Goal: Entertainment & Leisure: Consume media (video, audio)

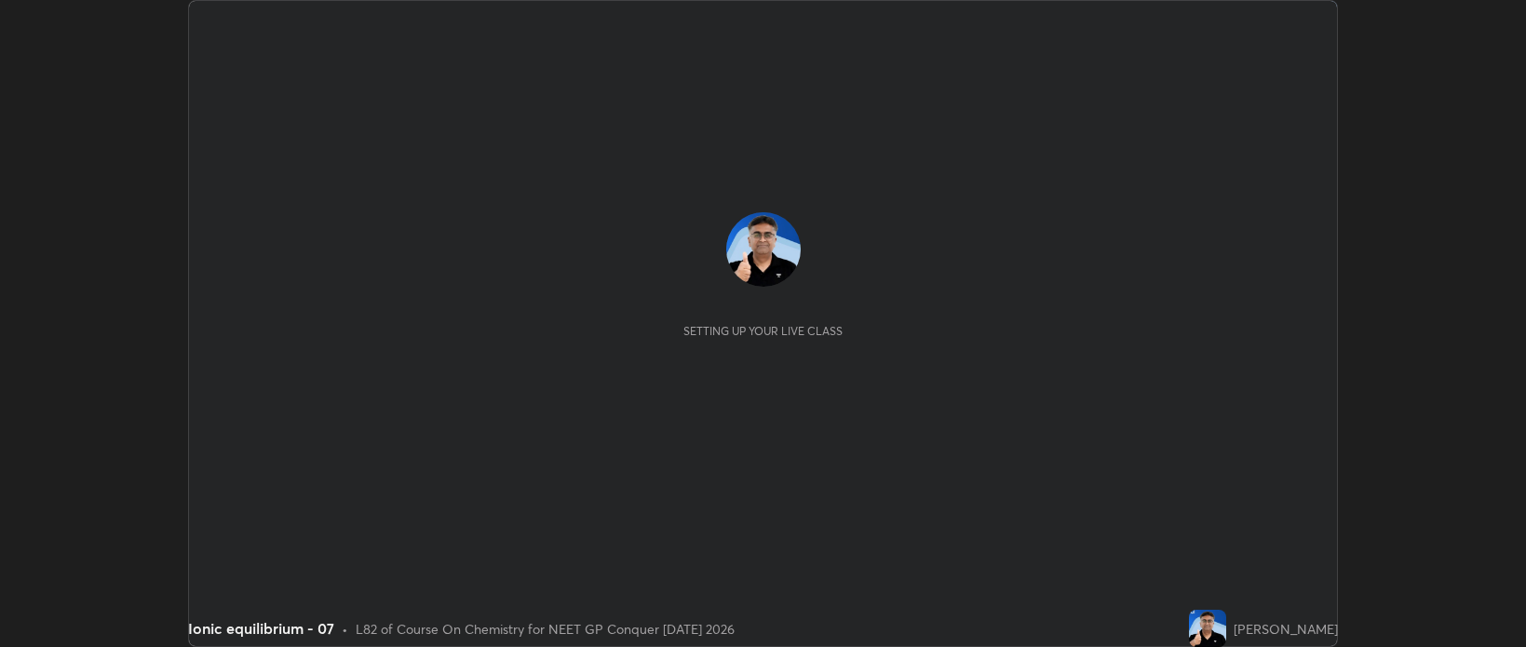
scroll to position [647, 1525]
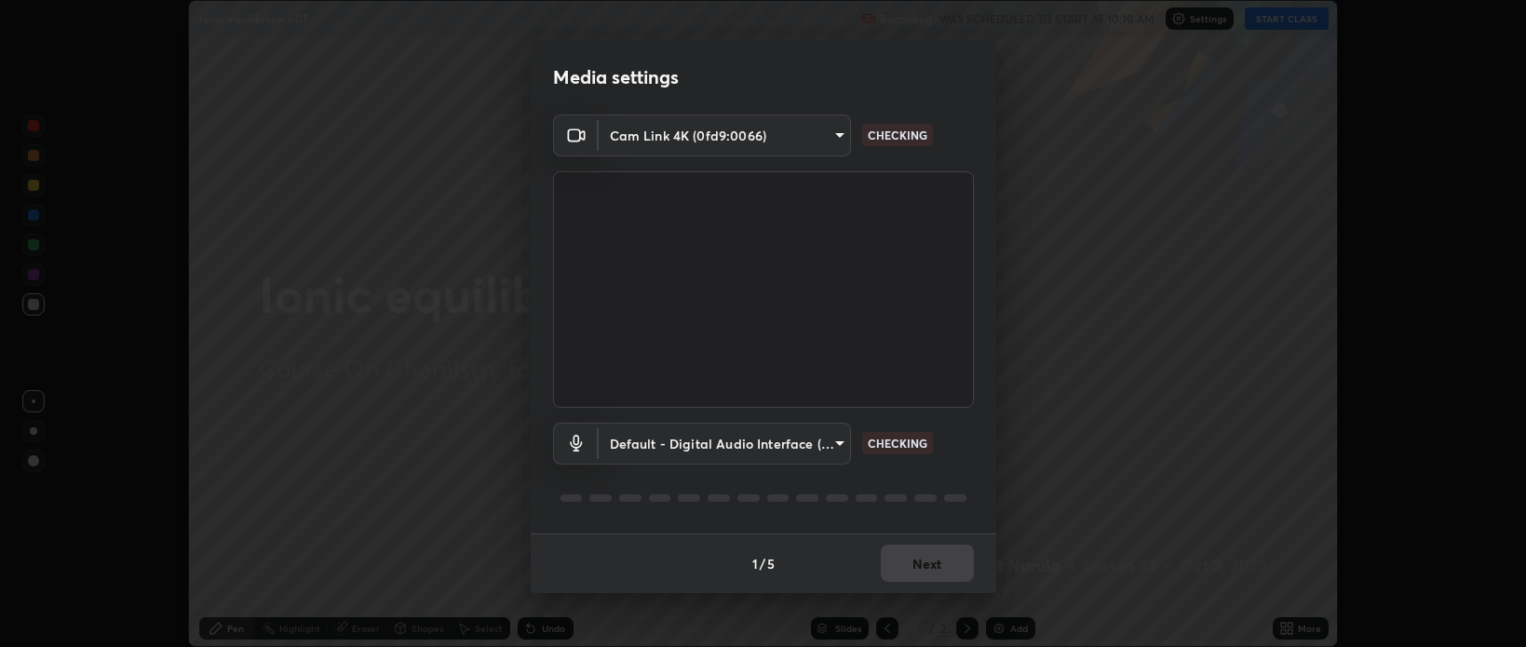
type input "bcb9d7dafccbd8d00e6ada9b6dd7e52ba20ca67bbbba0d0563dd421ab33f40a5"
type input "default"
click at [916, 570] on button "Next" at bounding box center [927, 563] width 93 height 37
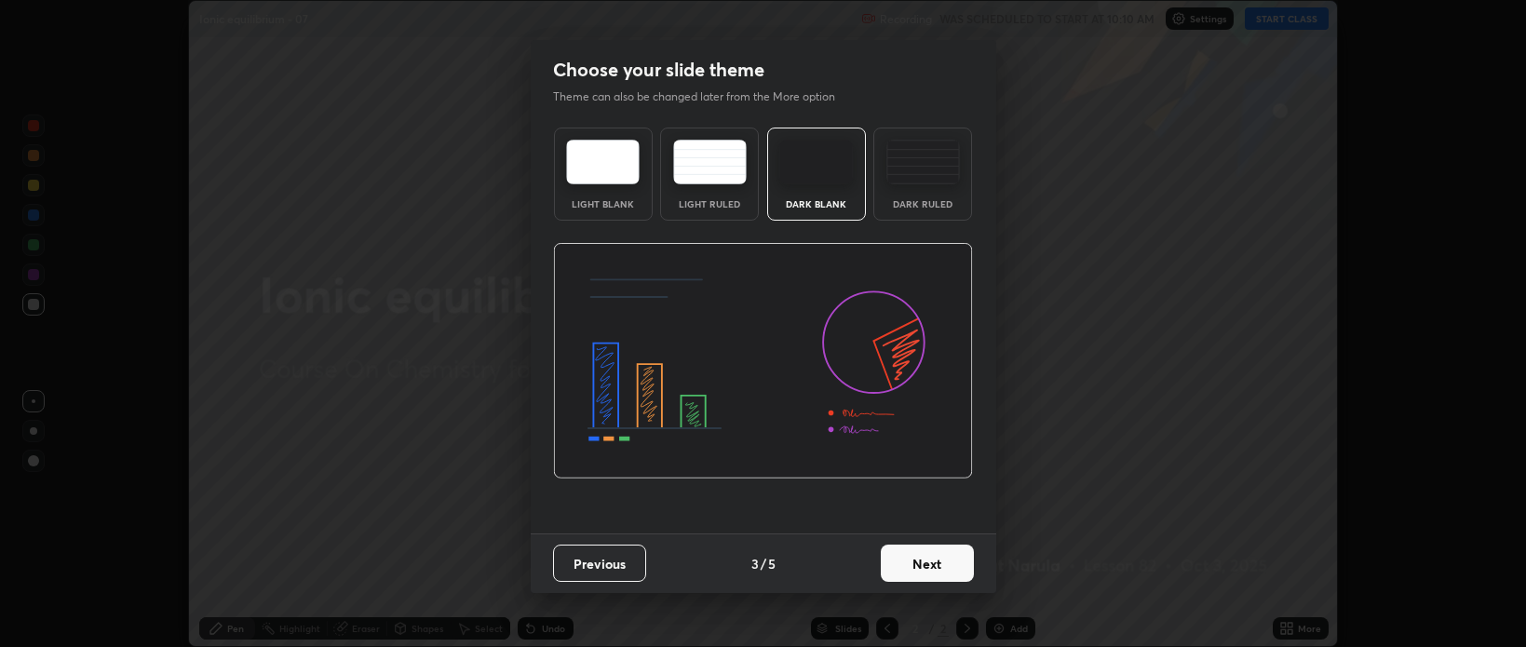
click at [911, 568] on button "Next" at bounding box center [927, 563] width 93 height 37
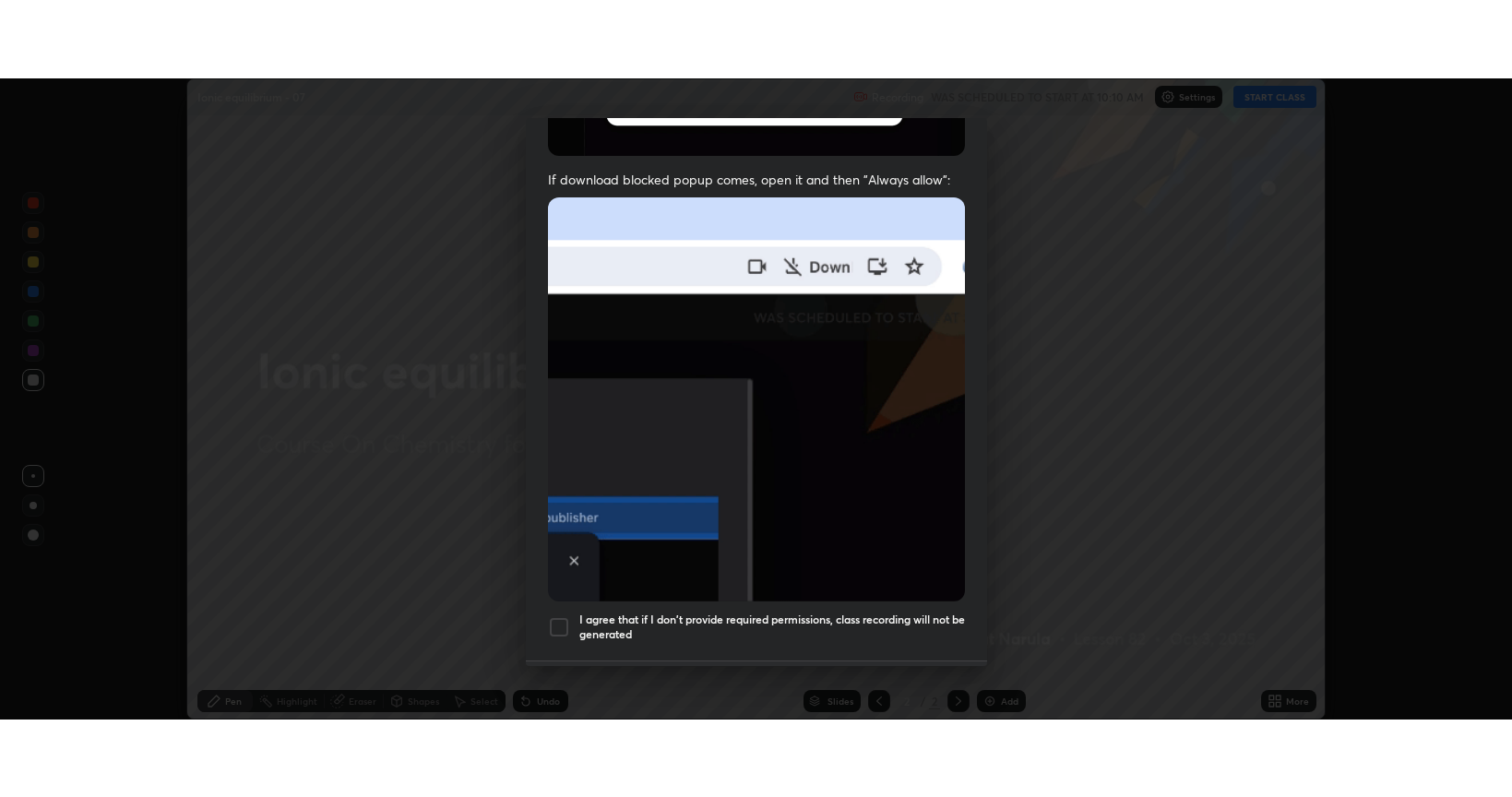
scroll to position [374, 0]
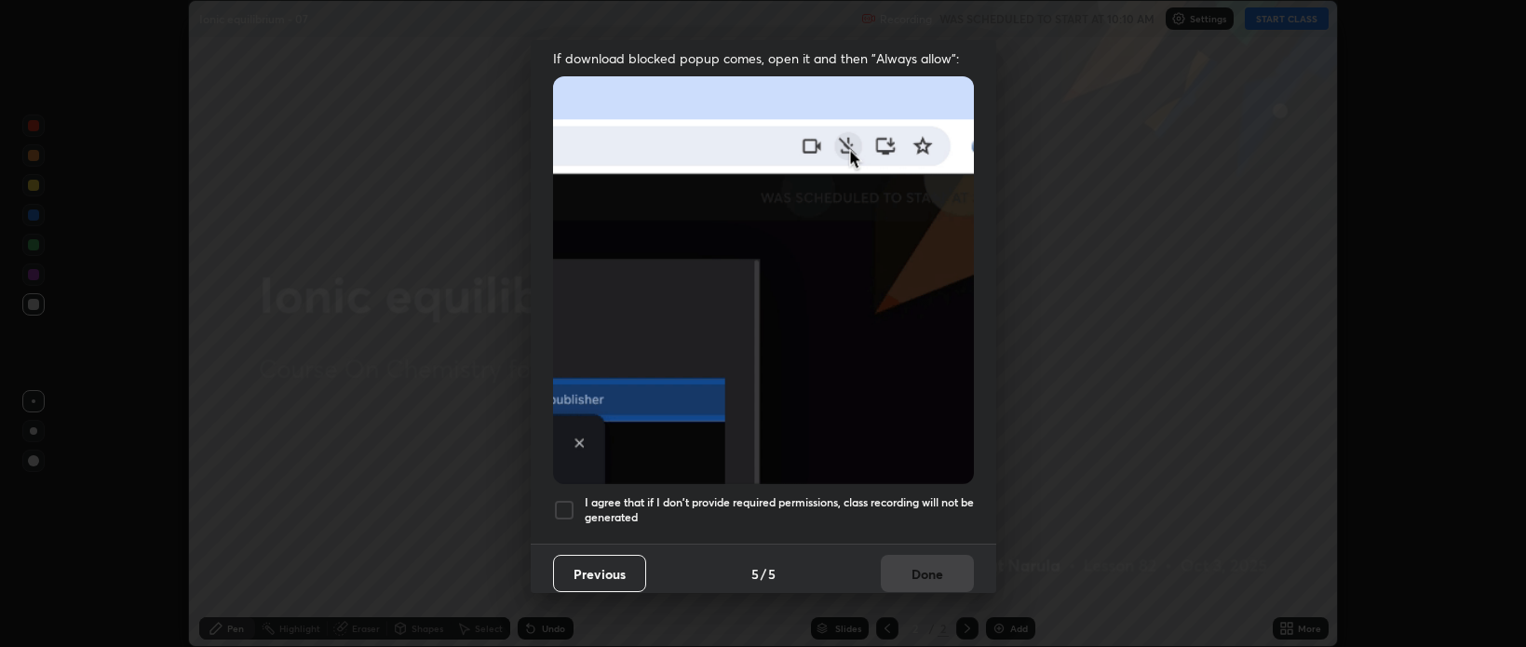
click at [843, 495] on h5 "I agree that if I don't provide required permissions, class recording will not …" at bounding box center [779, 509] width 389 height 29
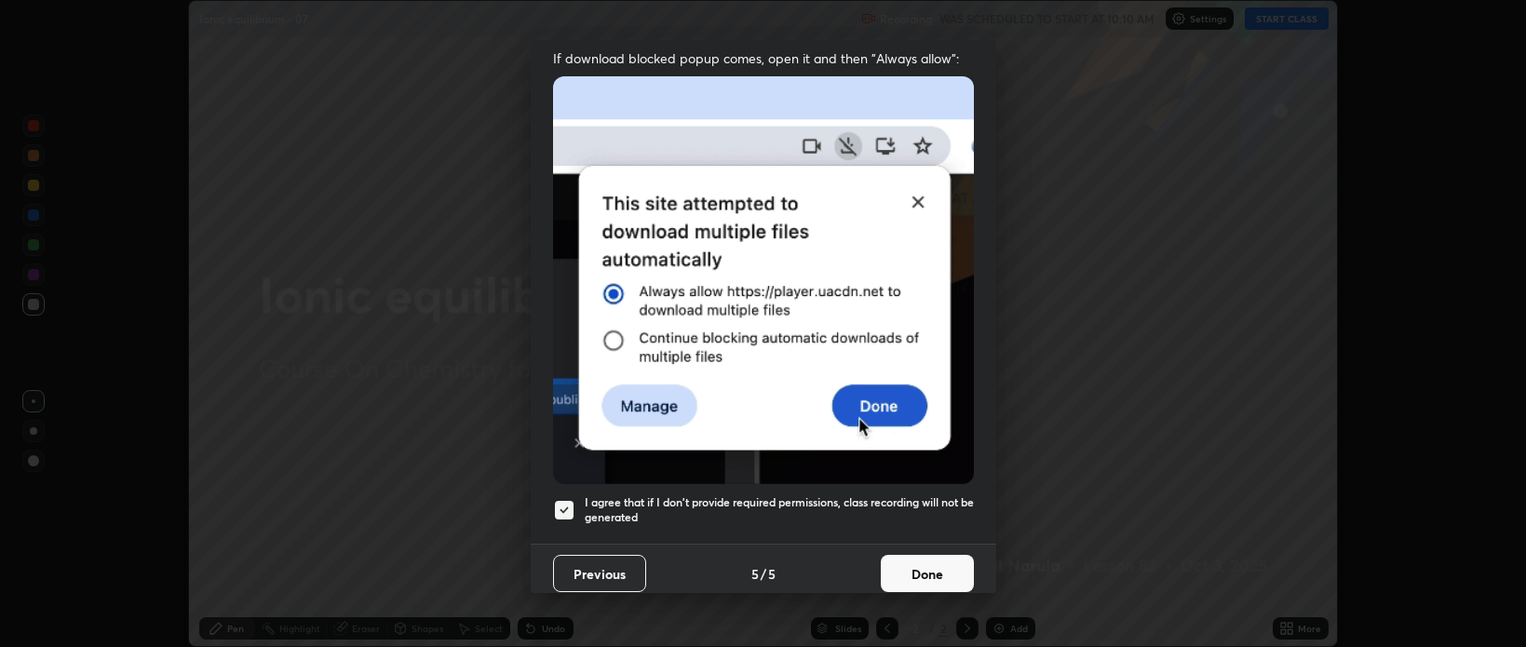
click at [918, 562] on button "Done" at bounding box center [927, 573] width 93 height 37
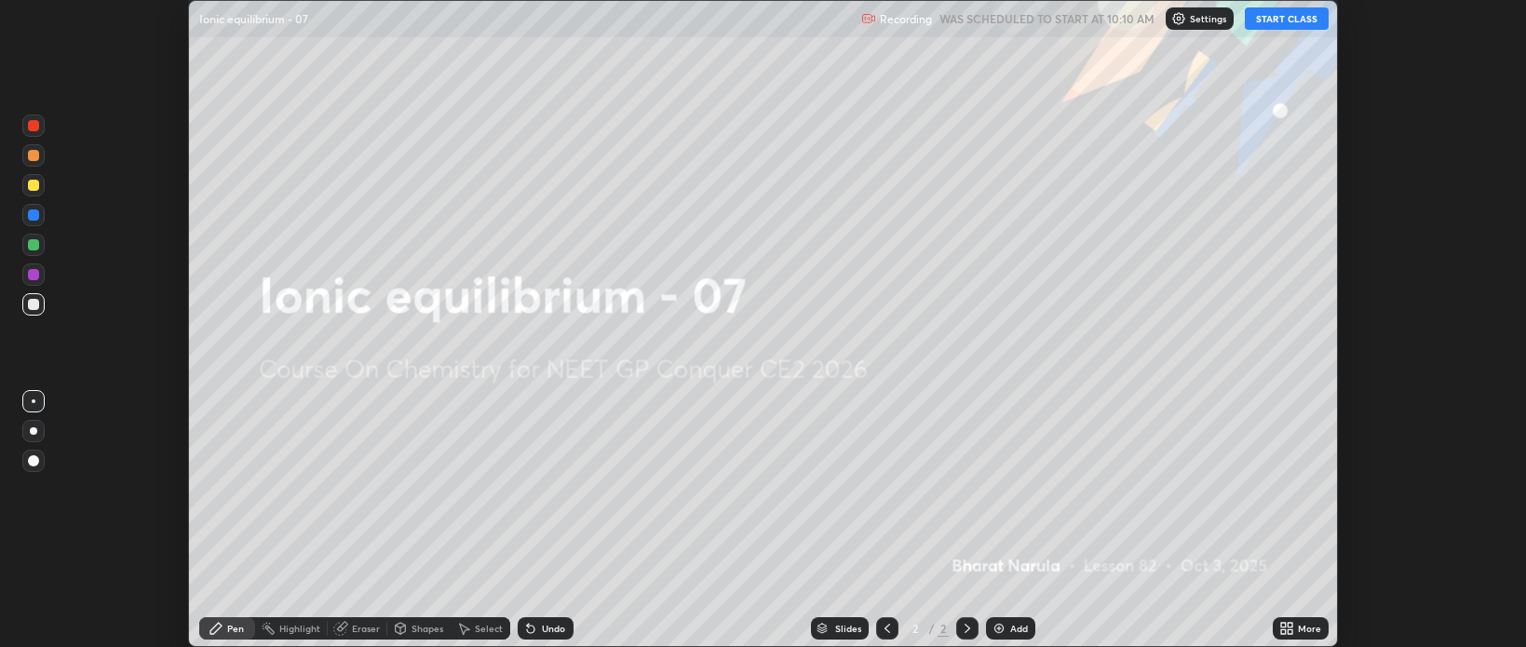
click at [1264, 22] on button "START CLASS" at bounding box center [1287, 18] width 84 height 22
click at [1283, 625] on icon at bounding box center [1283, 625] width 5 height 5
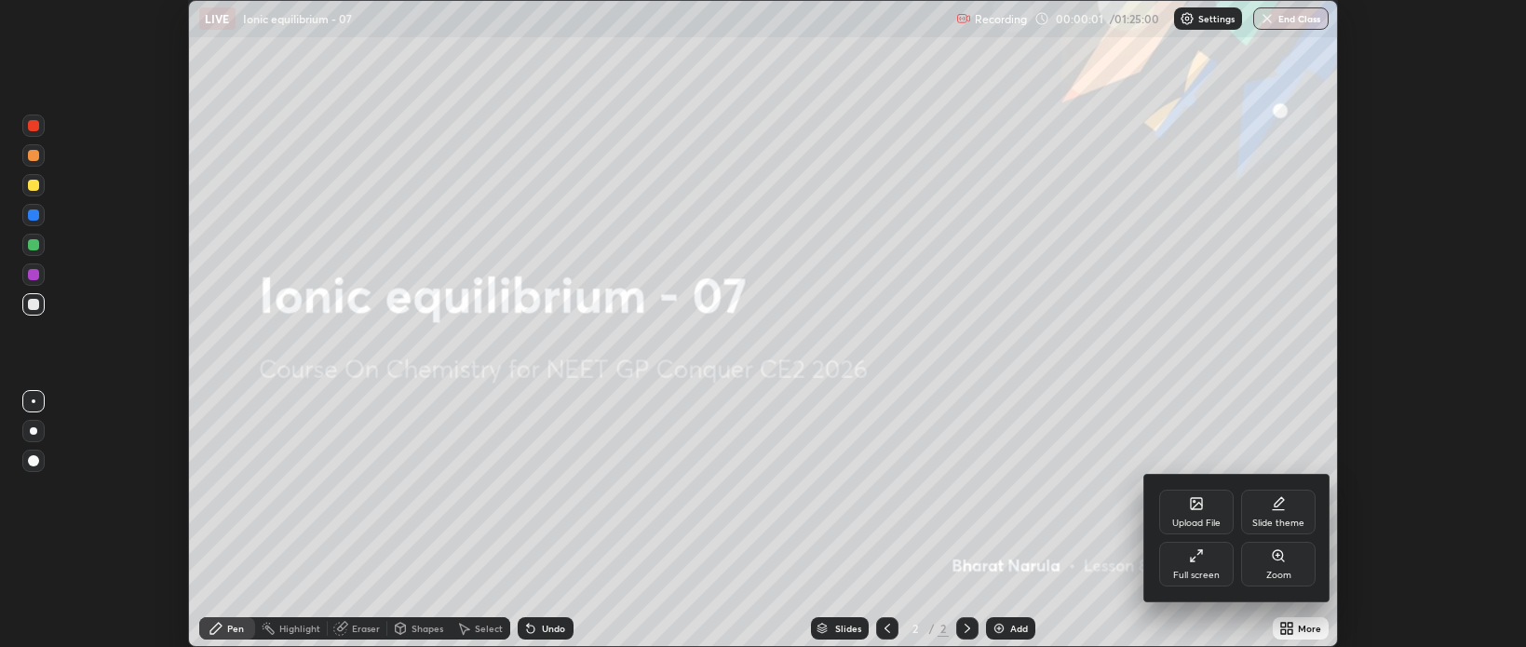
click at [1196, 566] on div "Full screen" at bounding box center [1196, 564] width 74 height 45
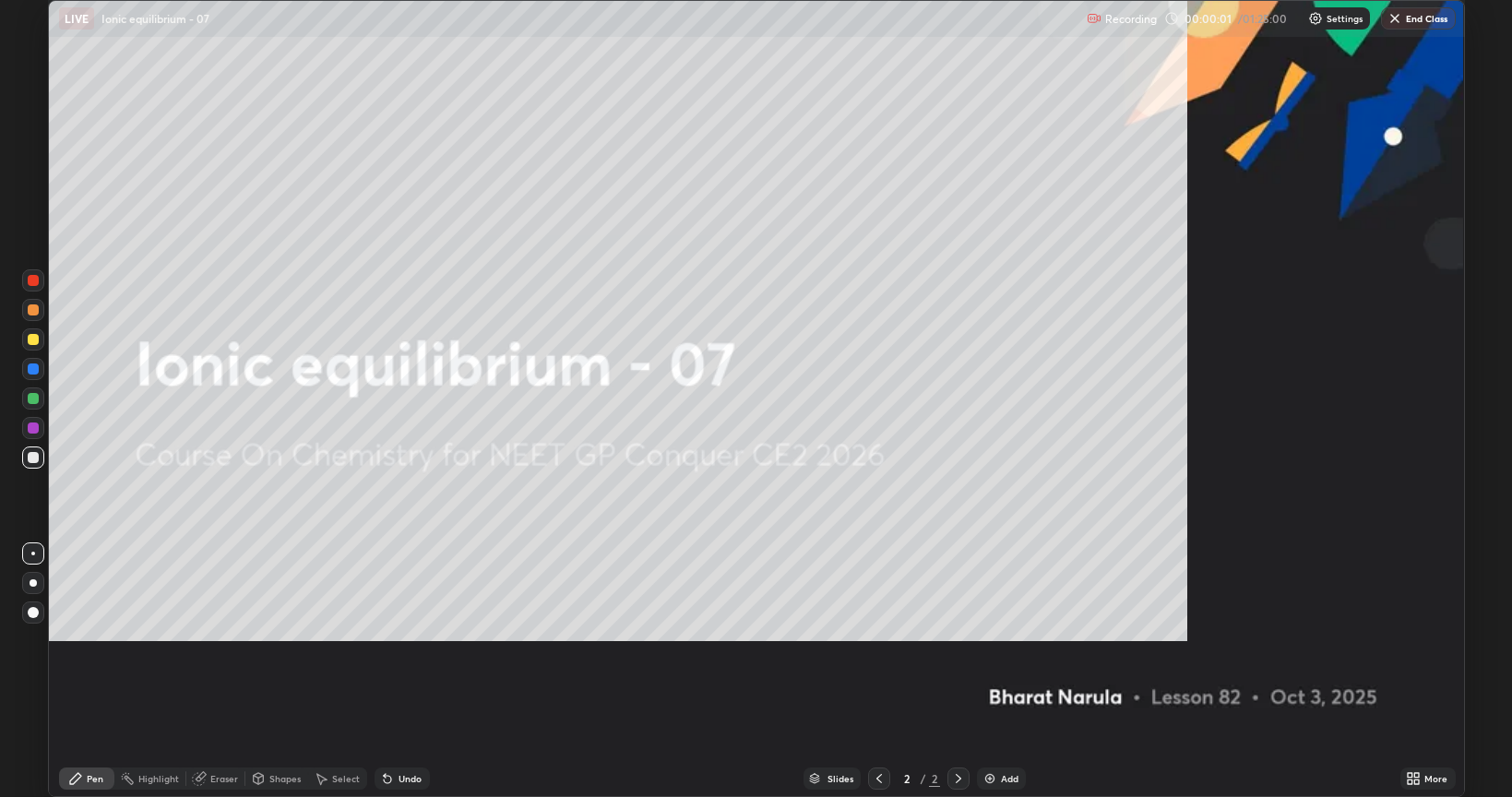
scroll to position [797, 1512]
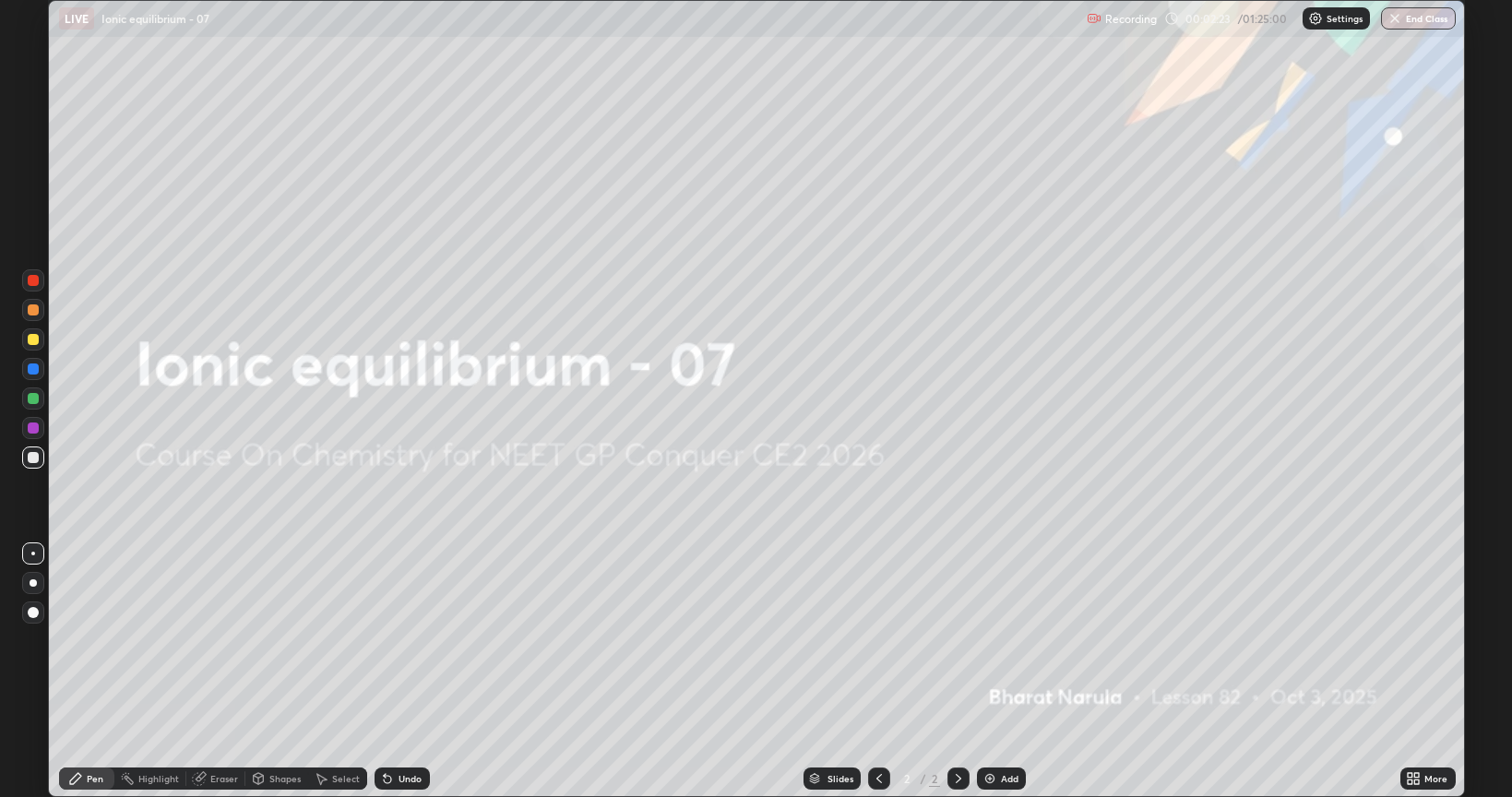
click at [985, 640] on img at bounding box center [990, 778] width 15 height 15
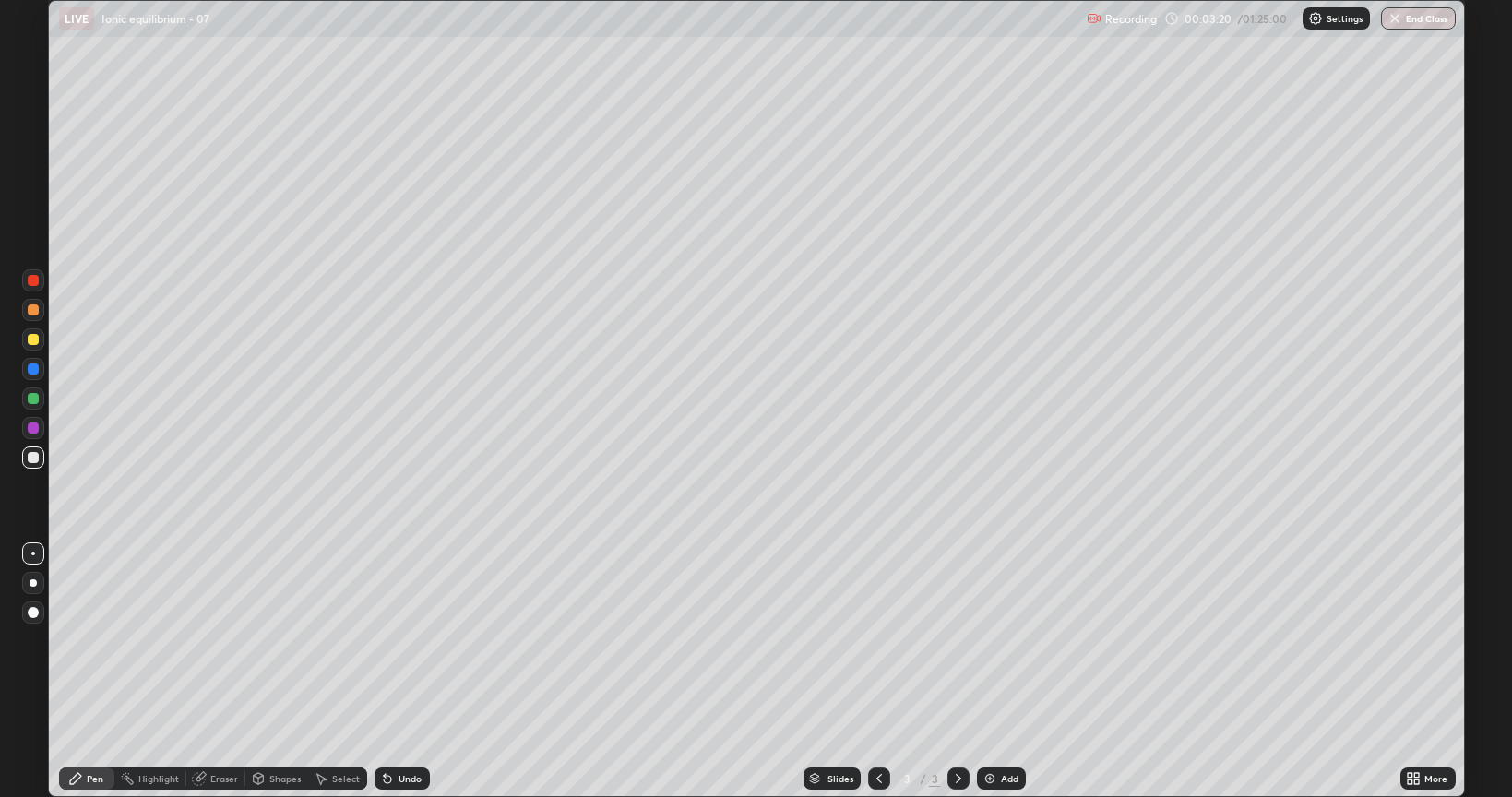
click at [34, 459] on div at bounding box center [33, 457] width 11 height 11
click at [35, 579] on div at bounding box center [33, 583] width 22 height 22
click at [987, 640] on img at bounding box center [990, 778] width 15 height 15
click at [994, 640] on img at bounding box center [990, 778] width 15 height 15
click at [392, 640] on icon at bounding box center [387, 778] width 15 height 15
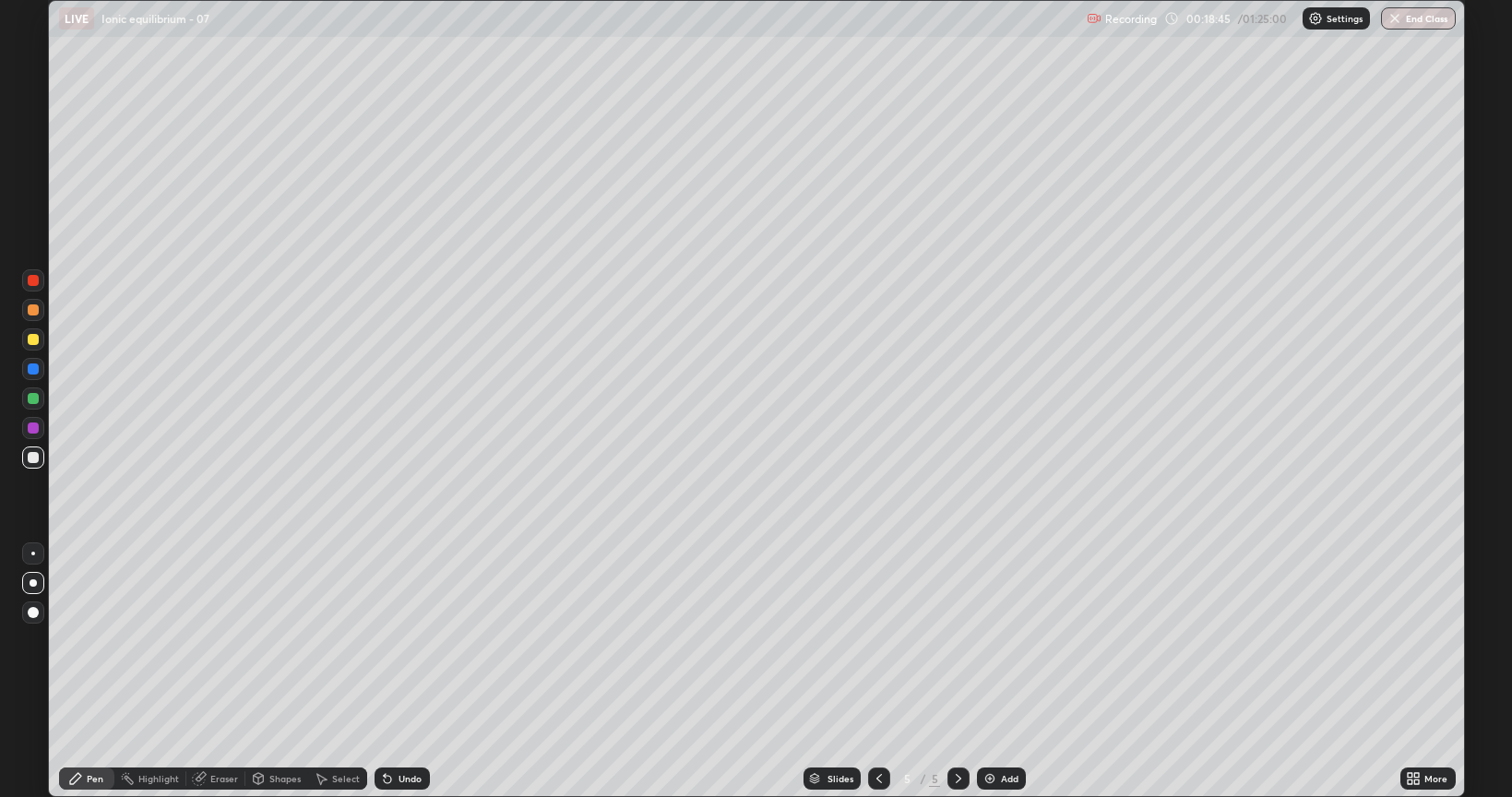
click at [395, 640] on div "Undo" at bounding box center [402, 779] width 55 height 22
click at [393, 640] on div "Undo" at bounding box center [402, 779] width 55 height 22
click at [395, 640] on div "Undo" at bounding box center [402, 779] width 55 height 22
click at [394, 640] on div "Undo" at bounding box center [402, 779] width 55 height 22
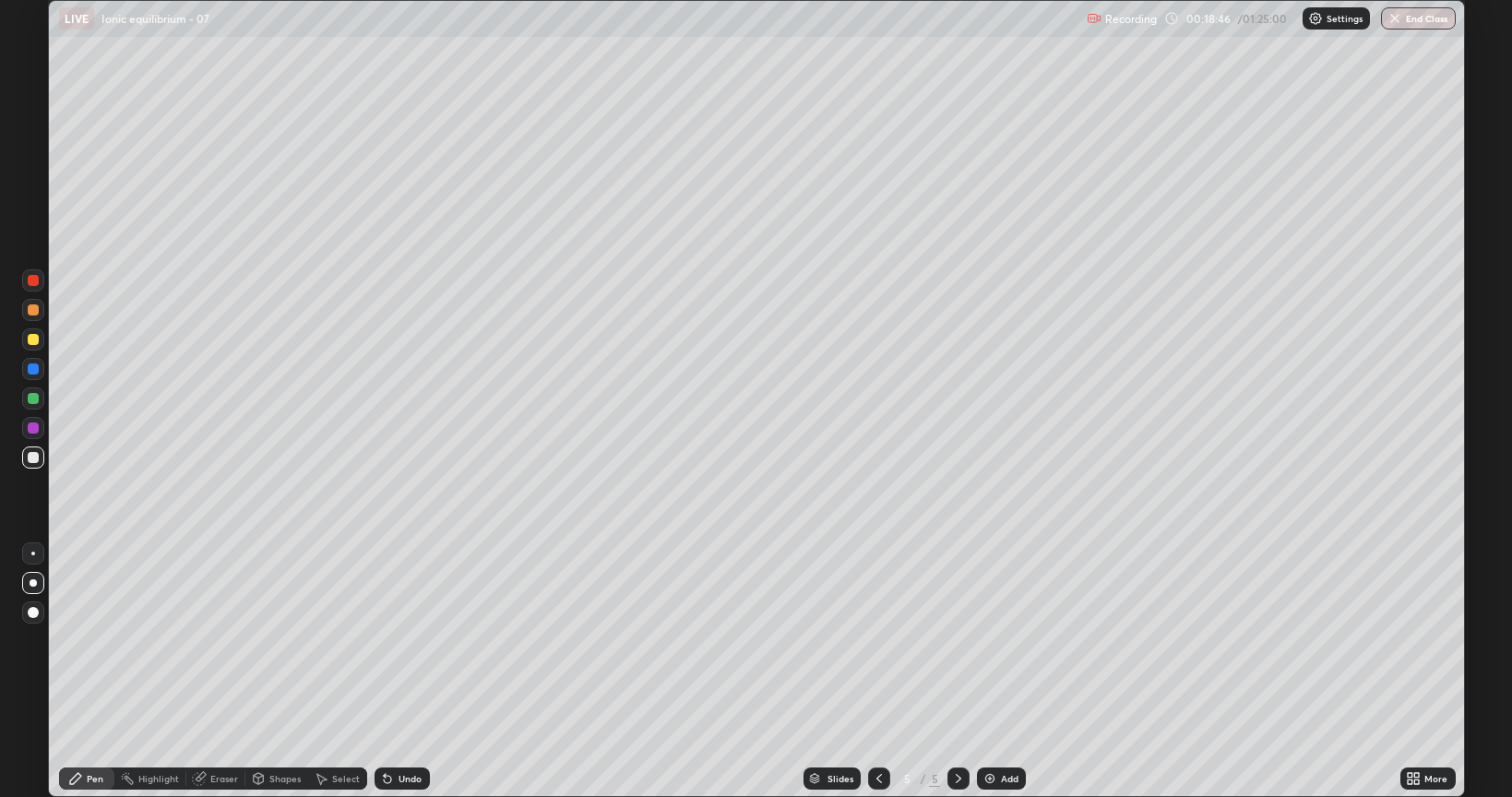
click at [394, 640] on div "Undo" at bounding box center [402, 779] width 55 height 22
click at [996, 640] on img at bounding box center [990, 778] width 15 height 15
click at [408, 640] on div "Undo" at bounding box center [409, 778] width 23 height 9
click at [875, 640] on icon at bounding box center [879, 778] width 15 height 15
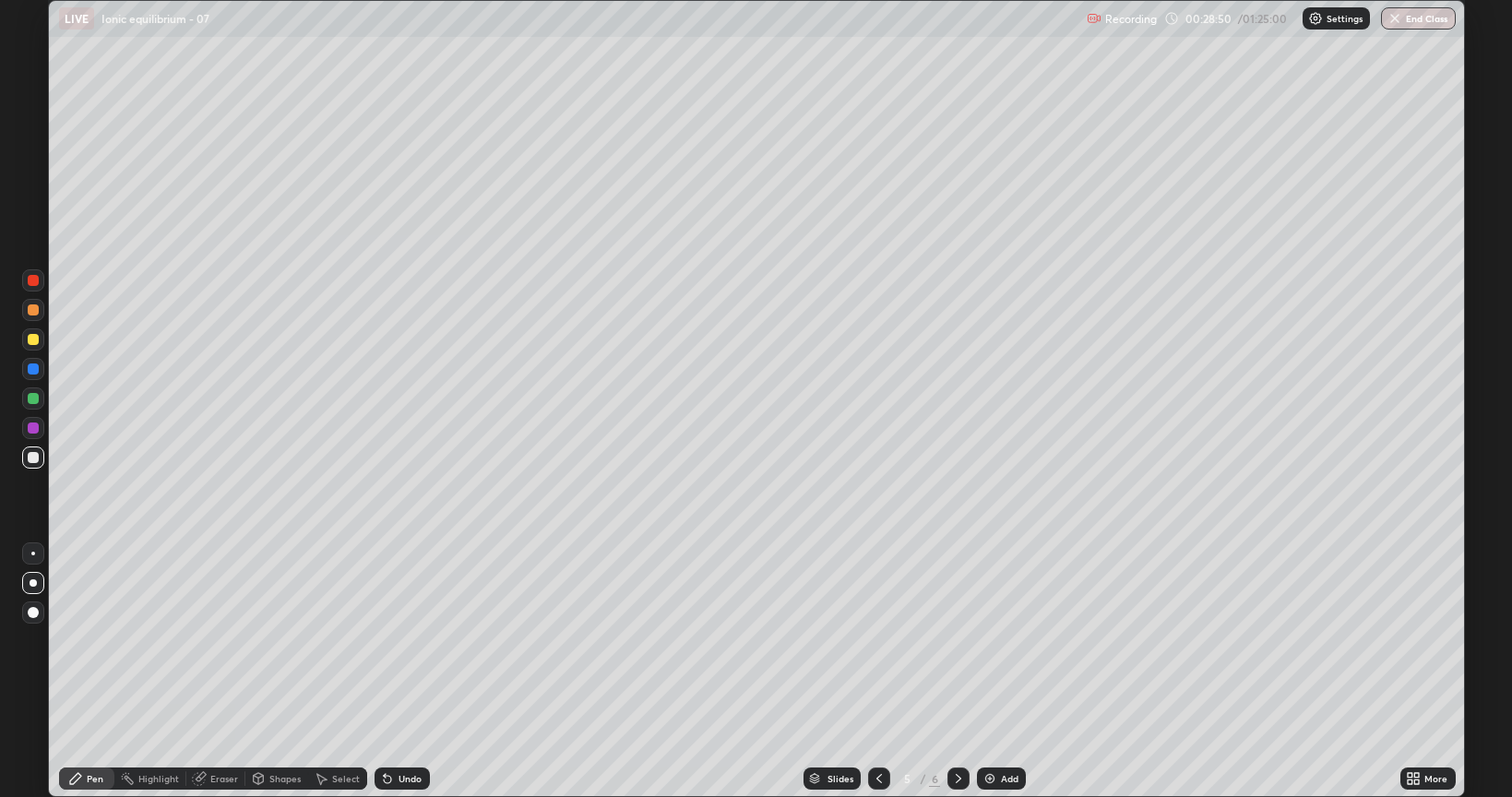
click at [36, 343] on div at bounding box center [33, 339] width 11 height 11
click at [31, 459] on div at bounding box center [33, 457] width 11 height 11
click at [956, 640] on icon at bounding box center [959, 778] width 6 height 9
click at [207, 640] on div "Eraser" at bounding box center [216, 779] width 59 height 22
click at [72, 640] on icon at bounding box center [75, 778] width 15 height 15
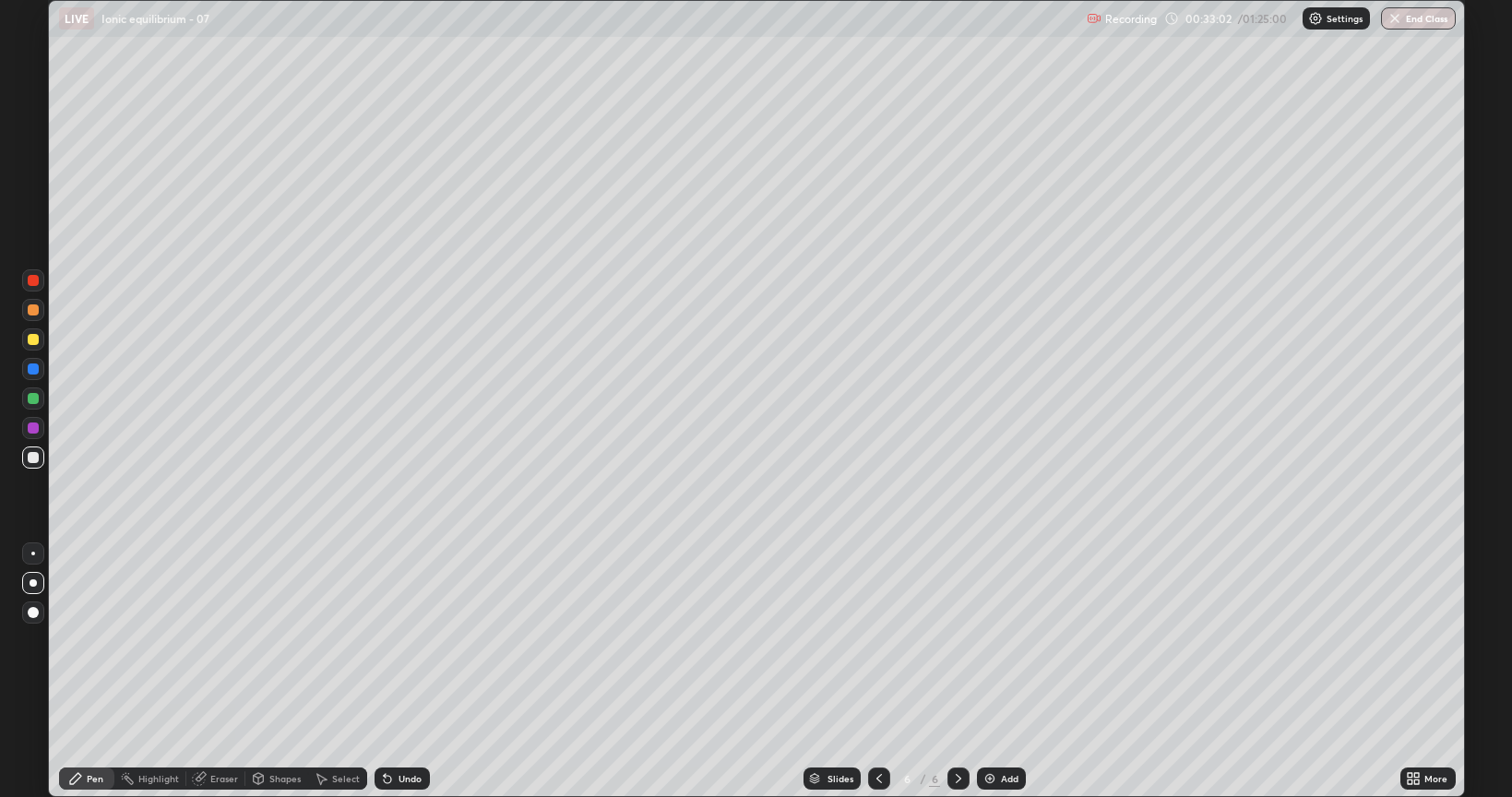
click at [987, 640] on img at bounding box center [990, 778] width 15 height 15
click at [1001, 640] on div "Add" at bounding box center [1010, 778] width 18 height 9
click at [400, 640] on div "Undo" at bounding box center [409, 778] width 23 height 9
click at [985, 640] on img at bounding box center [990, 778] width 15 height 15
click at [991, 640] on img at bounding box center [990, 778] width 15 height 15
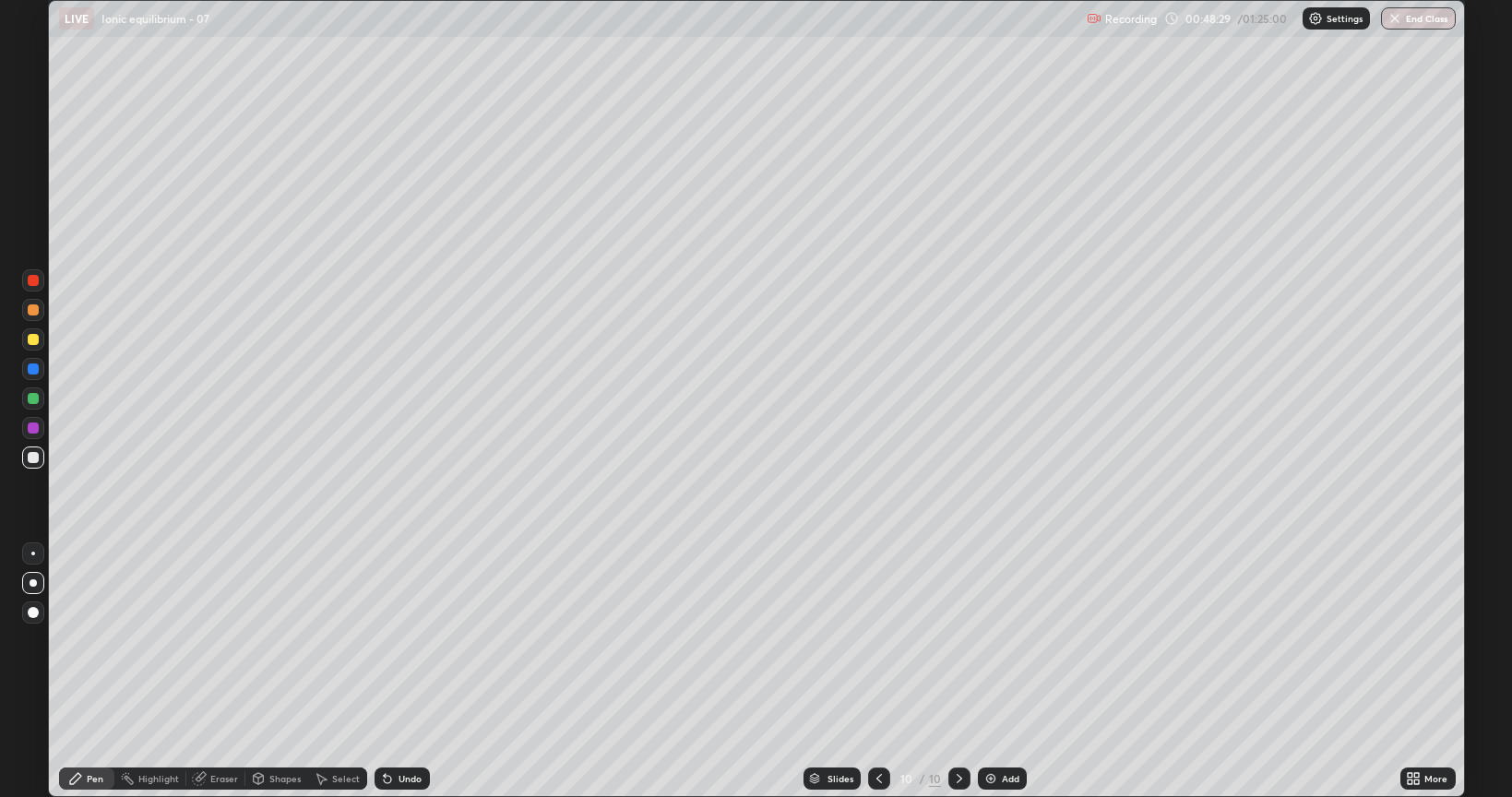
click at [1004, 640] on div "Add" at bounding box center [1011, 778] width 18 height 9
click at [393, 640] on div "Undo" at bounding box center [402, 779] width 55 height 22
click at [394, 640] on div "Undo" at bounding box center [402, 779] width 55 height 22
click at [398, 640] on div "Undo" at bounding box center [409, 778] width 23 height 9
click at [1004, 640] on div "Add" at bounding box center [1010, 778] width 18 height 9
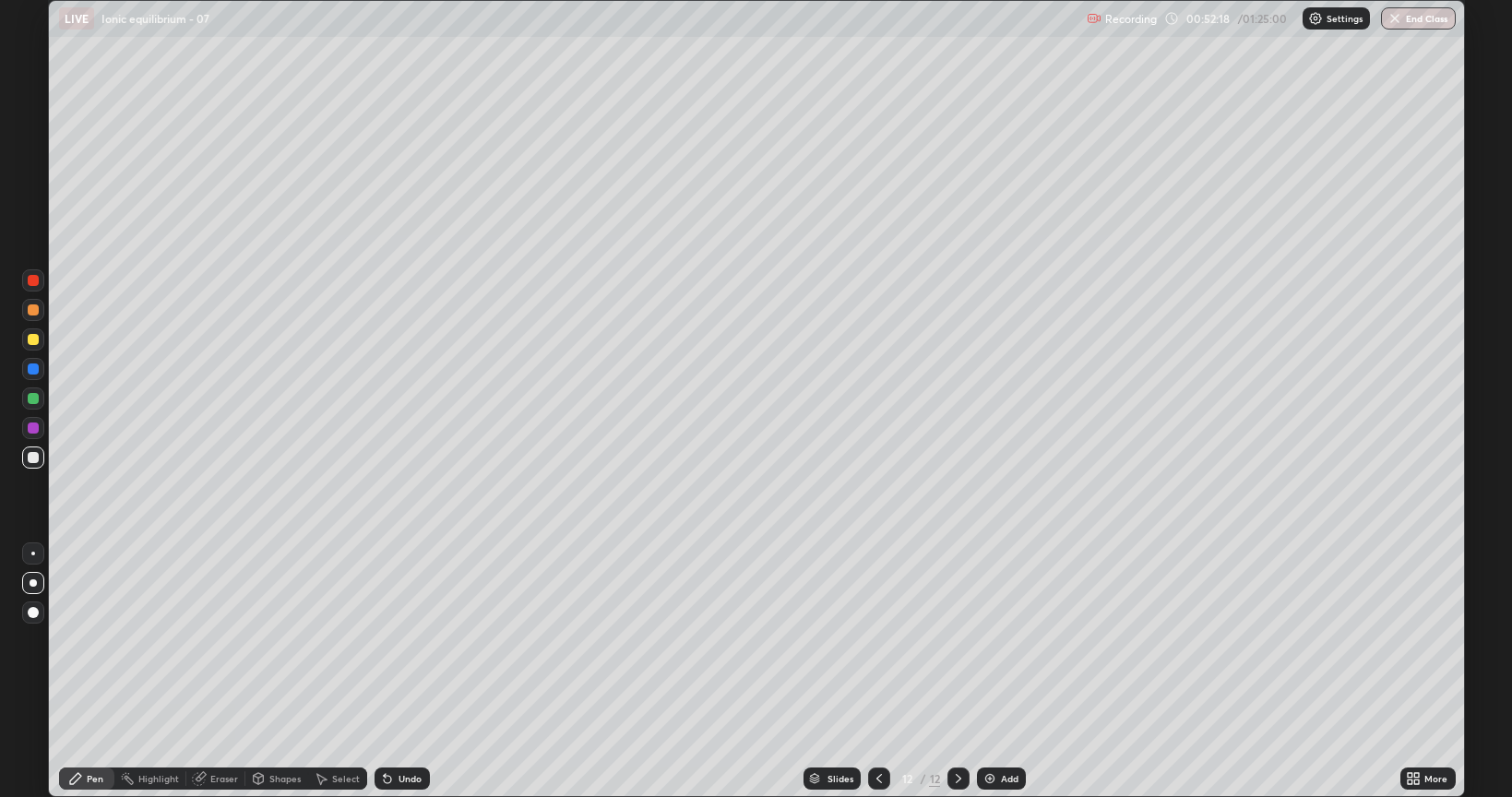
click at [34, 341] on div at bounding box center [33, 339] width 11 height 11
click at [34, 459] on div at bounding box center [33, 457] width 11 height 11
click at [991, 640] on img at bounding box center [990, 778] width 15 height 15
click at [30, 457] on div at bounding box center [33, 457] width 11 height 11
click at [885, 640] on div at bounding box center [879, 779] width 22 height 22
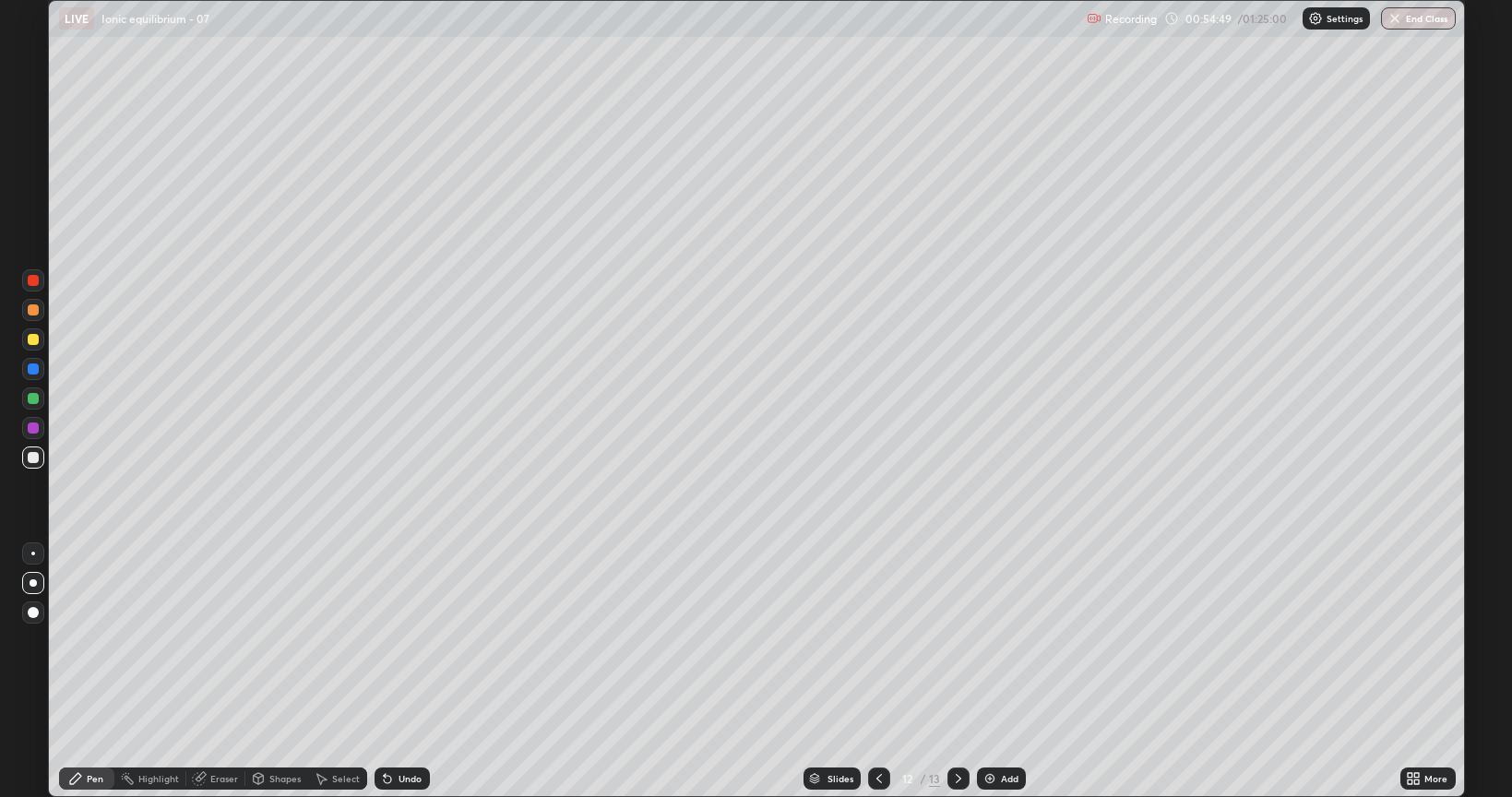
click at [956, 640] on icon at bounding box center [959, 778] width 6 height 9
click at [412, 640] on div "Undo" at bounding box center [409, 778] width 23 height 9
click at [405, 640] on div "Undo" at bounding box center [402, 779] width 55 height 22
click at [37, 340] on div at bounding box center [33, 339] width 11 height 11
click at [210, 640] on div "Eraser" at bounding box center [224, 778] width 28 height 9
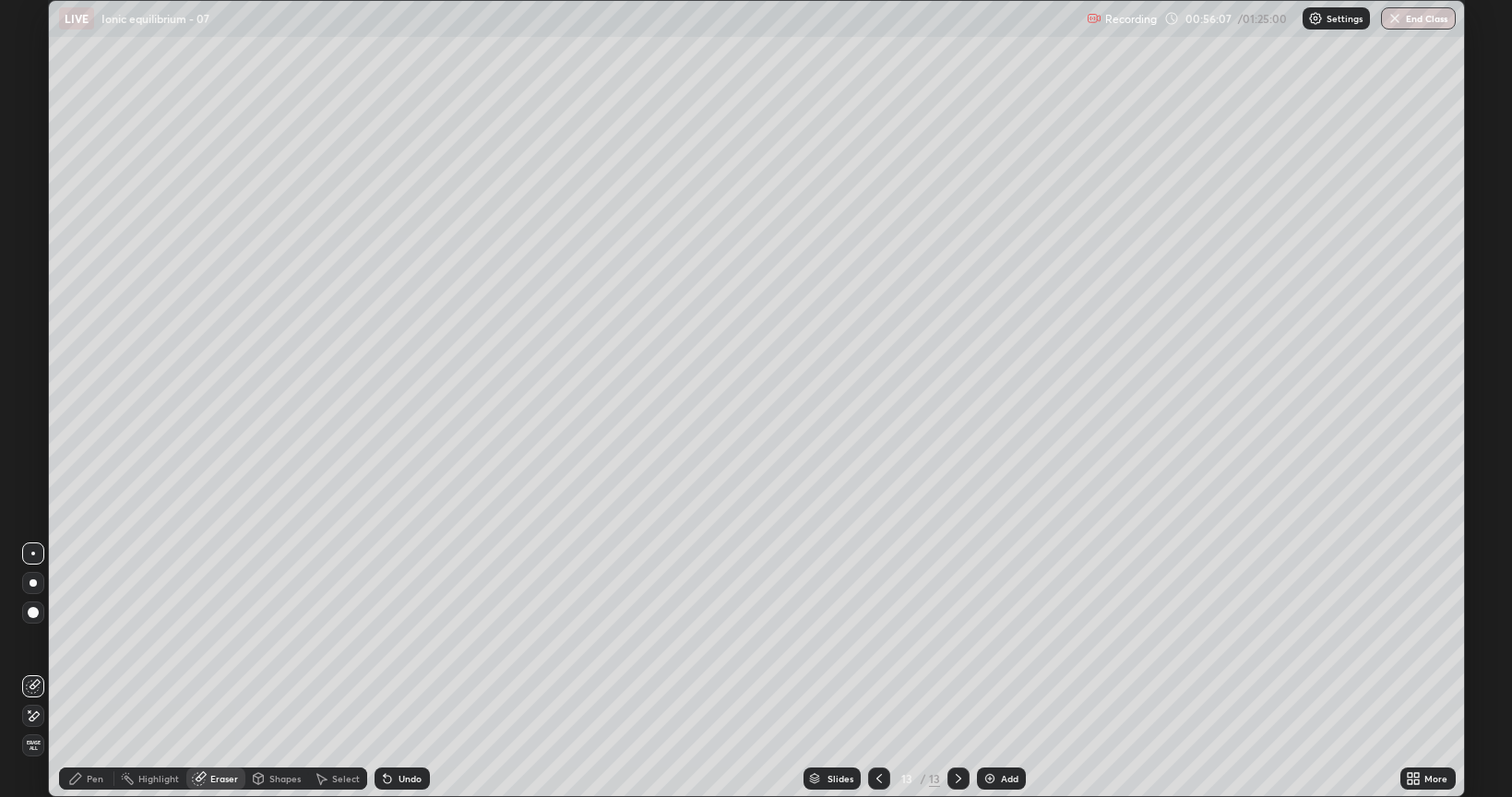
click at [85, 640] on div "Pen" at bounding box center [87, 779] width 55 height 22
click at [206, 640] on div "Eraser" at bounding box center [216, 779] width 59 height 22
click at [81, 640] on icon at bounding box center [75, 778] width 15 height 15
click at [391, 640] on icon at bounding box center [387, 778] width 15 height 15
click at [390, 640] on icon at bounding box center [387, 778] width 15 height 15
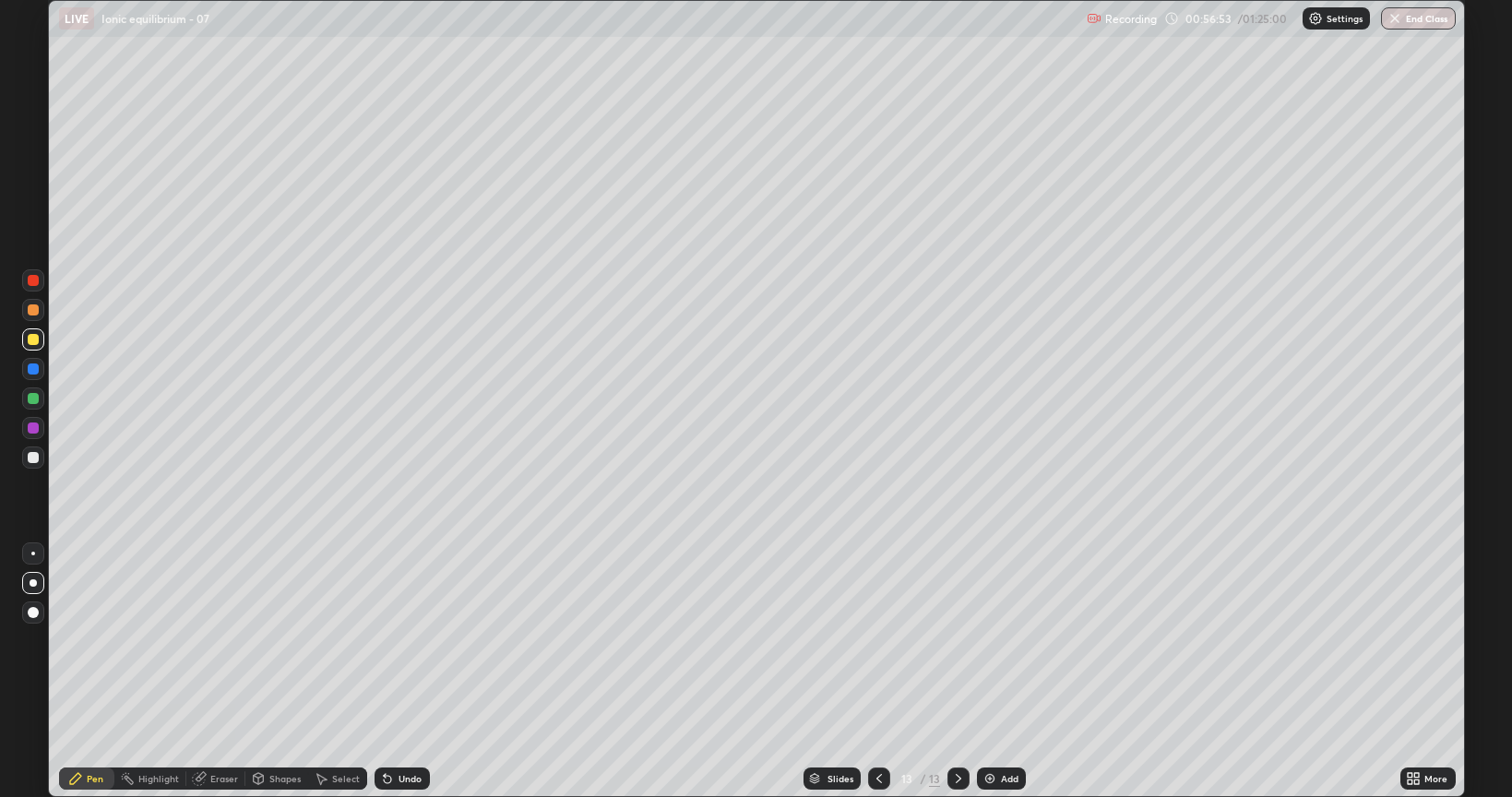
click at [390, 640] on icon at bounding box center [387, 778] width 15 height 15
click at [389, 640] on icon at bounding box center [386, 779] width 7 height 7
click at [212, 640] on div "Eraser" at bounding box center [224, 778] width 28 height 9
click at [327, 640] on div "Select" at bounding box center [338, 779] width 59 height 22
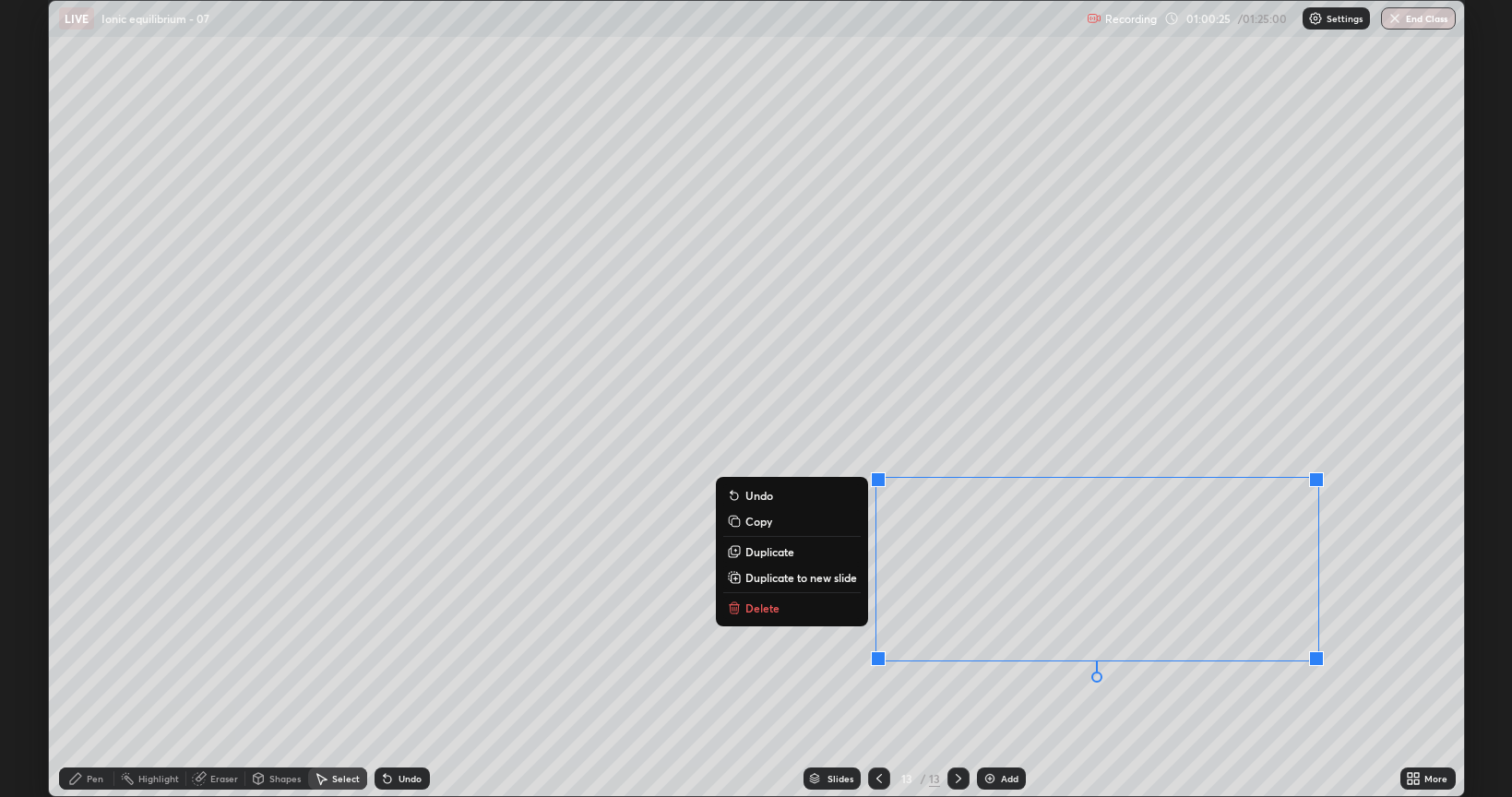
click at [777, 610] on button "Delete" at bounding box center [792, 608] width 138 height 22
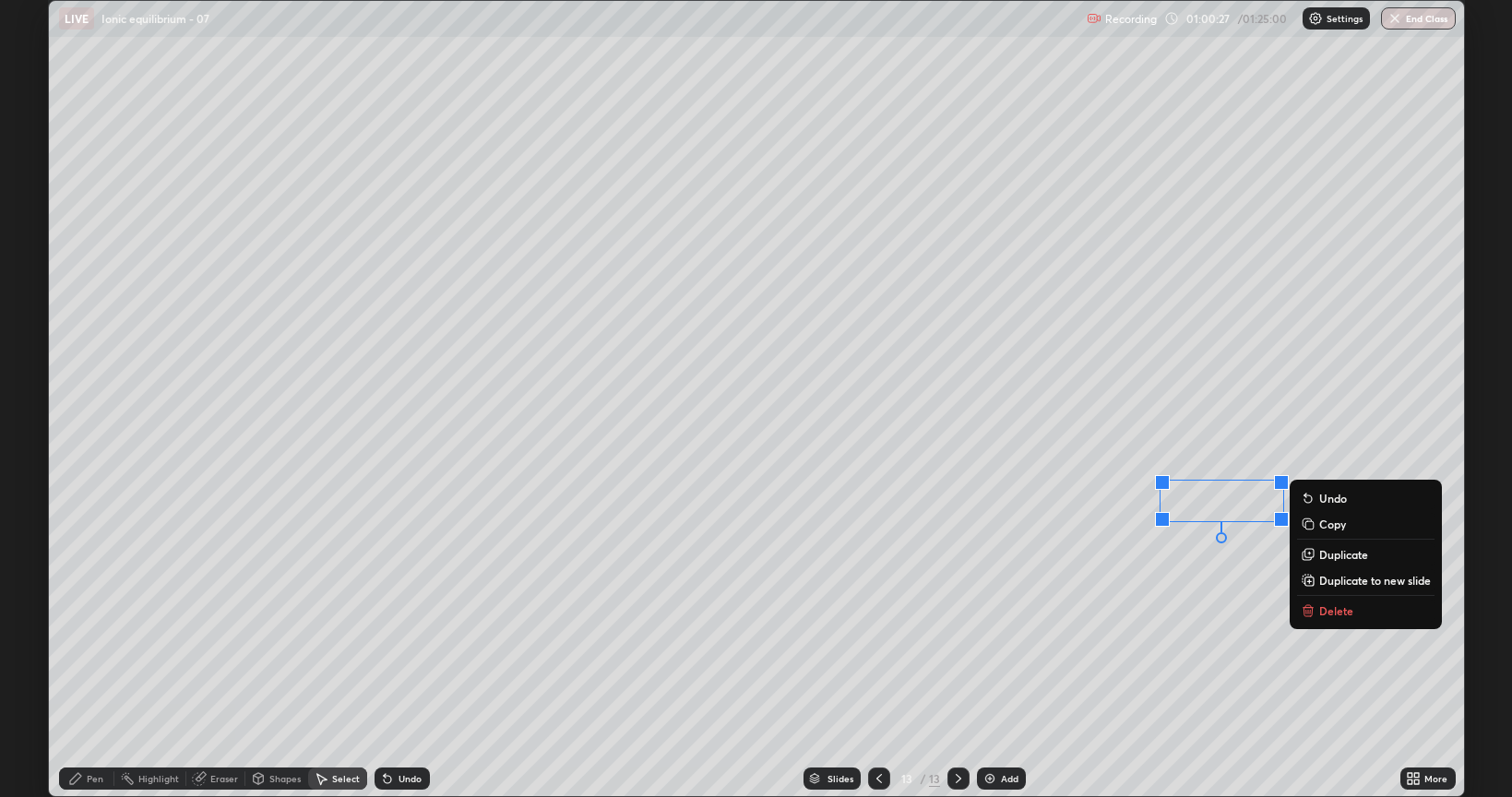
click at [1308, 612] on icon at bounding box center [1308, 613] width 8 height 8
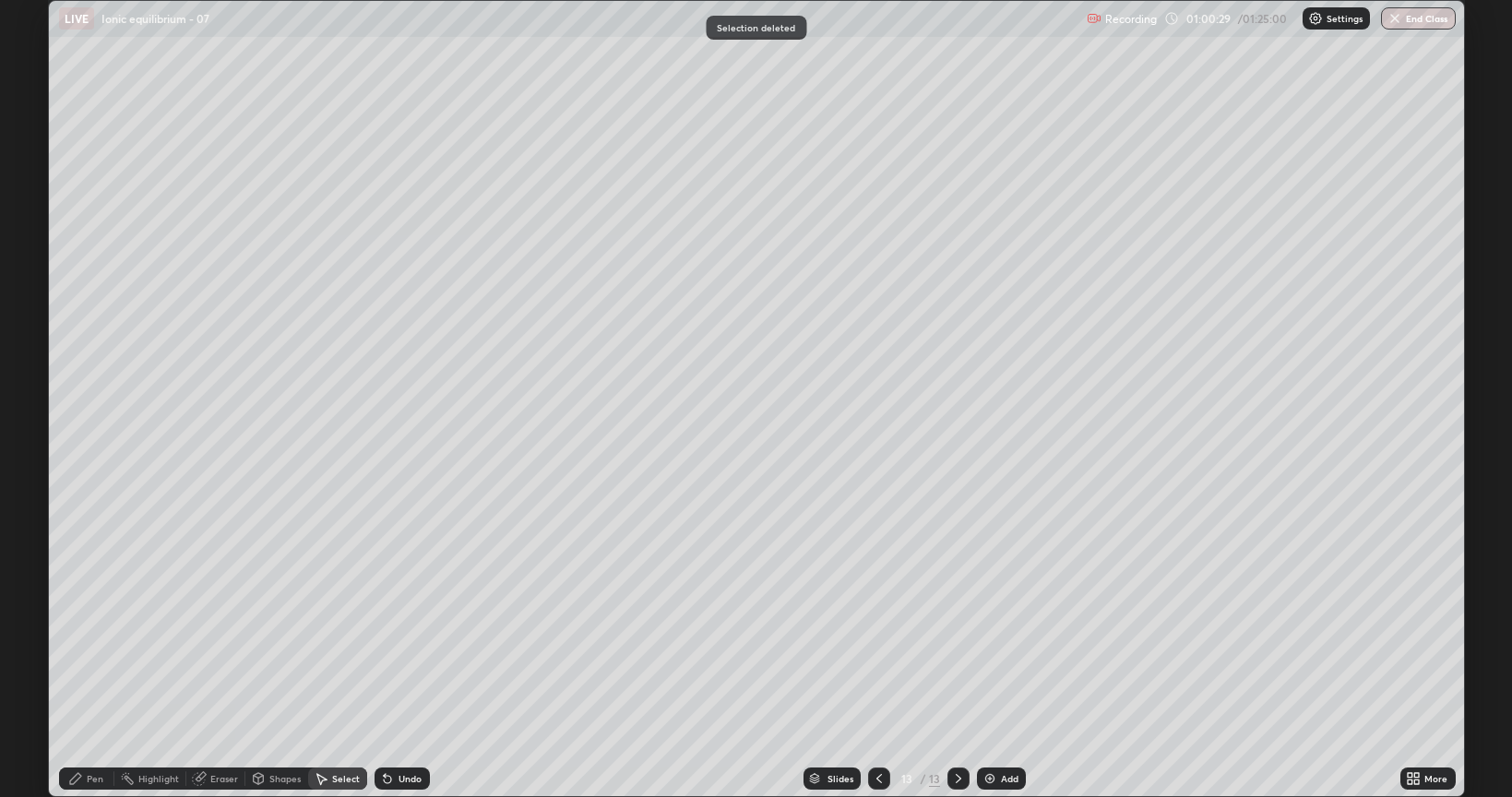
click at [78, 640] on icon at bounding box center [75, 778] width 15 height 15
click at [992, 640] on img at bounding box center [990, 778] width 15 height 15
click at [34, 458] on div at bounding box center [33, 457] width 11 height 11
click at [409, 640] on div "Undo" at bounding box center [409, 778] width 23 height 9
click at [396, 640] on div "Undo" at bounding box center [402, 779] width 55 height 22
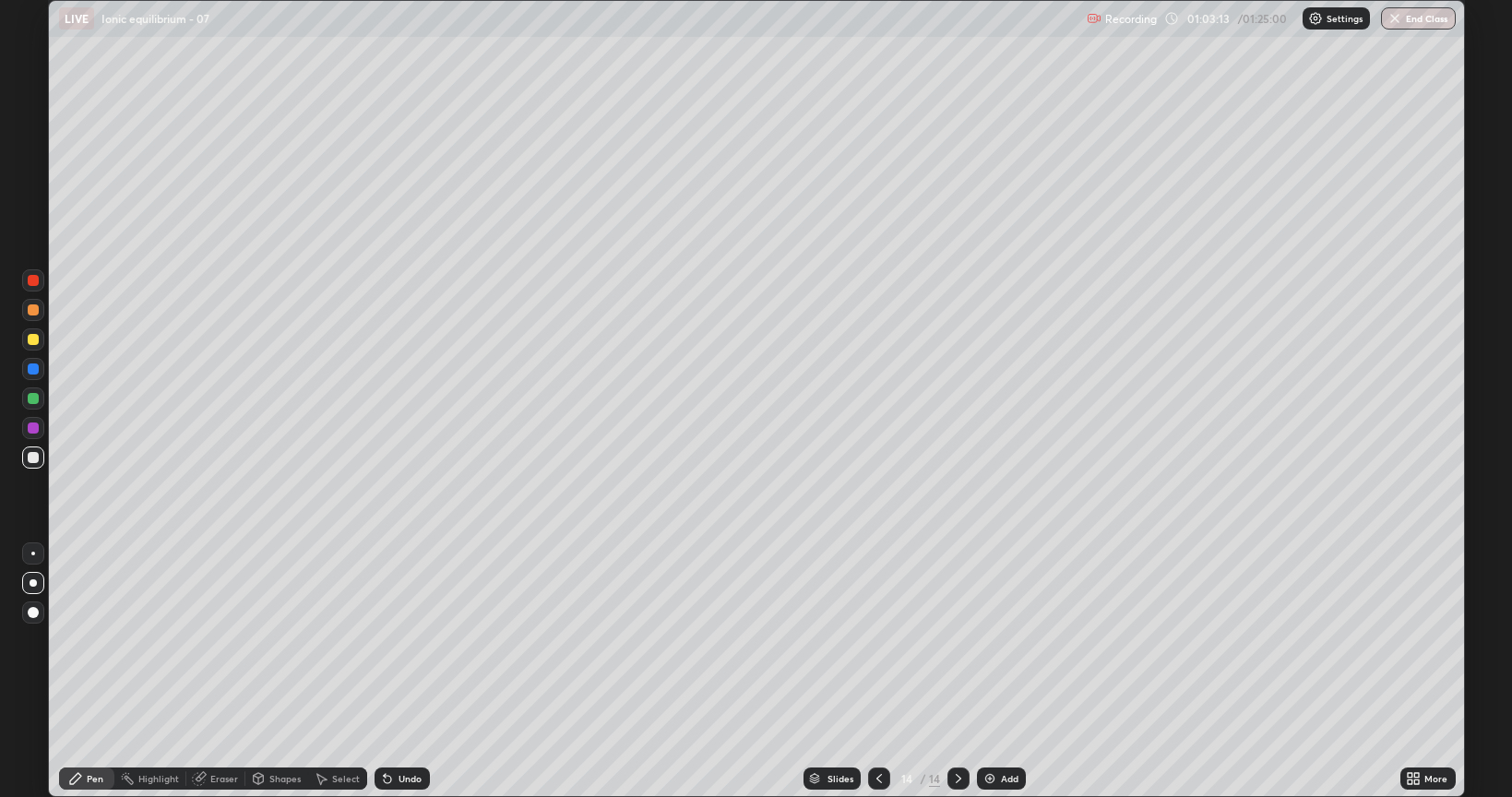
click at [398, 640] on div "Undo" at bounding box center [409, 778] width 23 height 9
click at [395, 640] on div "Undo" at bounding box center [402, 779] width 55 height 22
click at [394, 640] on div "Undo" at bounding box center [402, 779] width 55 height 22
click at [34, 462] on div at bounding box center [33, 457] width 11 height 11
click at [36, 331] on div at bounding box center [33, 339] width 22 height 22
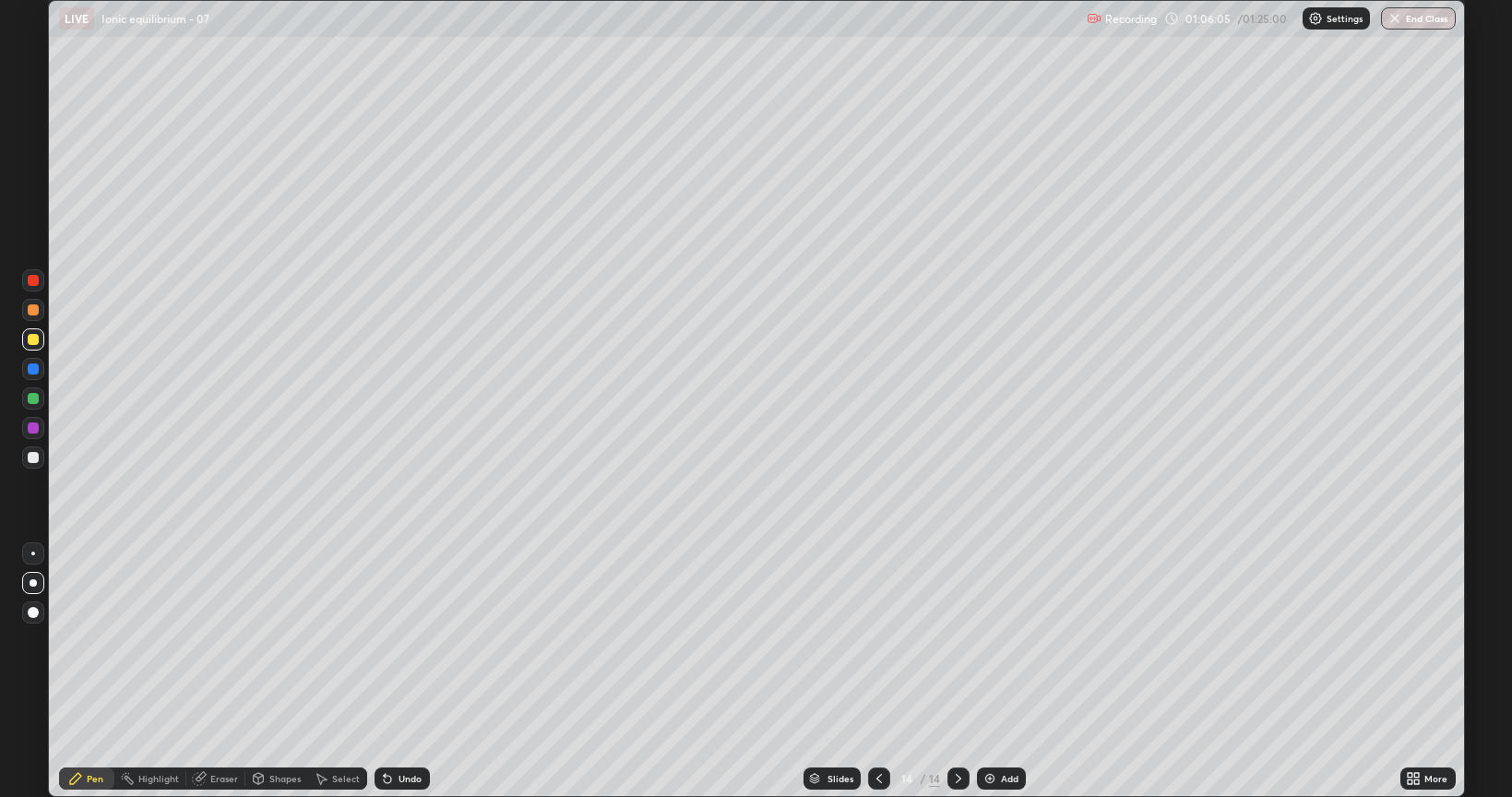
click at [215, 640] on div "Eraser" at bounding box center [224, 778] width 28 height 9
click at [88, 640] on div "Pen" at bounding box center [95, 778] width 17 height 9
click at [26, 460] on div at bounding box center [33, 458] width 22 height 22
click at [38, 456] on div at bounding box center [33, 457] width 11 height 11
click at [391, 640] on icon at bounding box center [387, 778] width 15 height 15
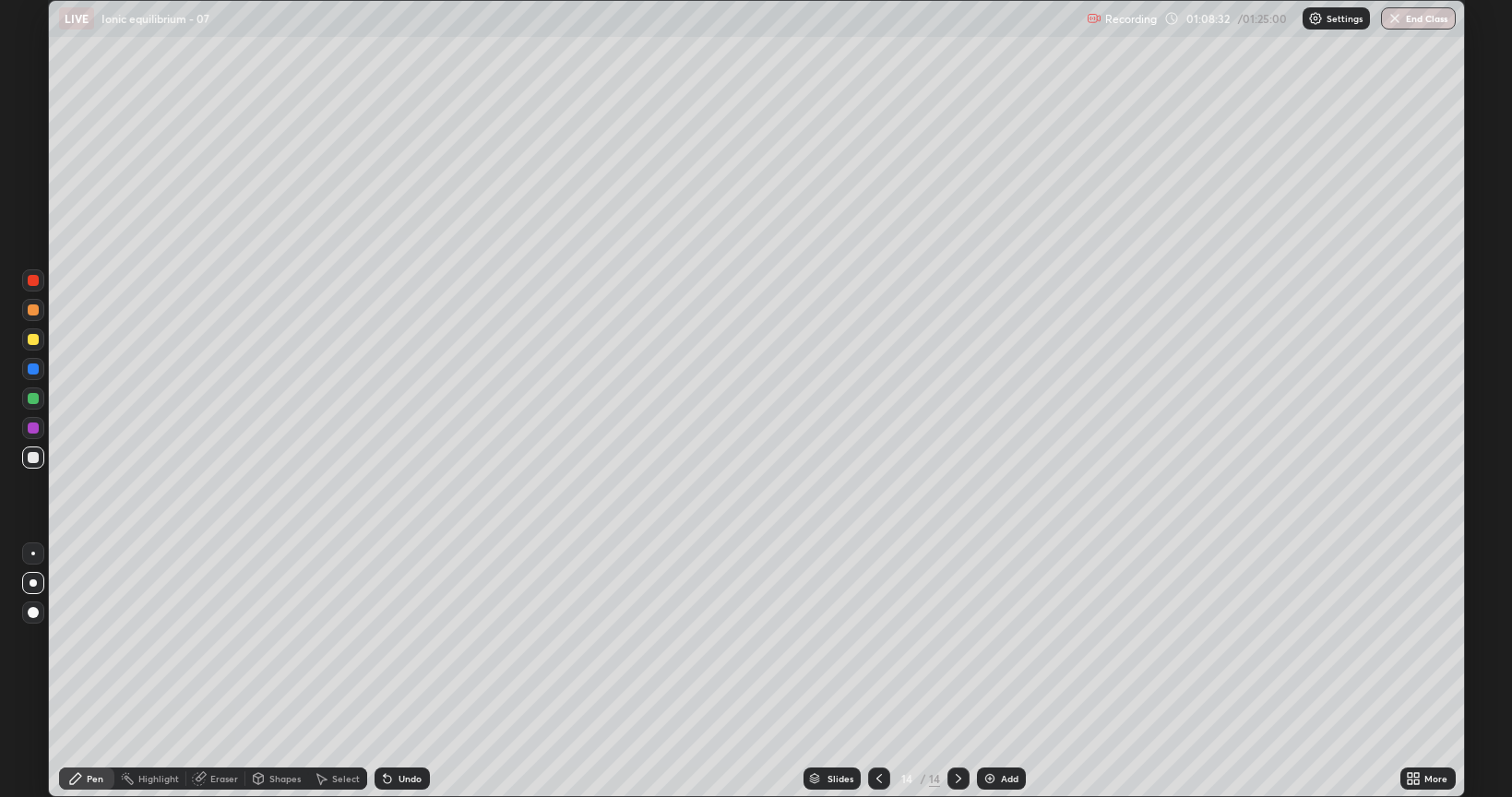
click at [990, 640] on img at bounding box center [990, 778] width 15 height 15
click at [26, 457] on div at bounding box center [33, 458] width 22 height 22
click at [875, 640] on icon at bounding box center [879, 778] width 15 height 15
click at [957, 640] on icon at bounding box center [958, 778] width 15 height 15
click at [210, 640] on div "Eraser" at bounding box center [224, 778] width 28 height 9
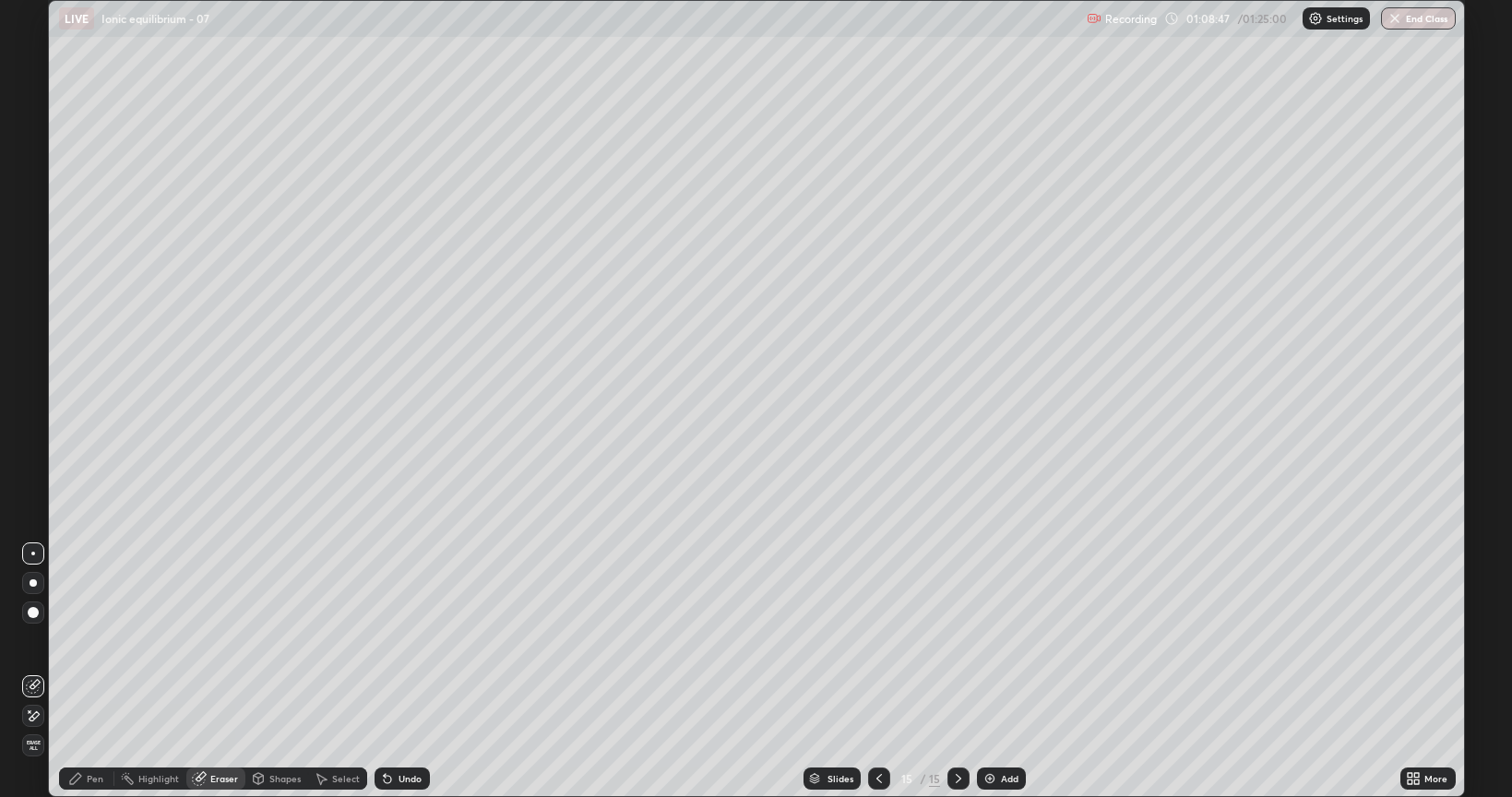
click at [71, 640] on icon at bounding box center [75, 778] width 15 height 15
